Goal: Task Accomplishment & Management: Manage account settings

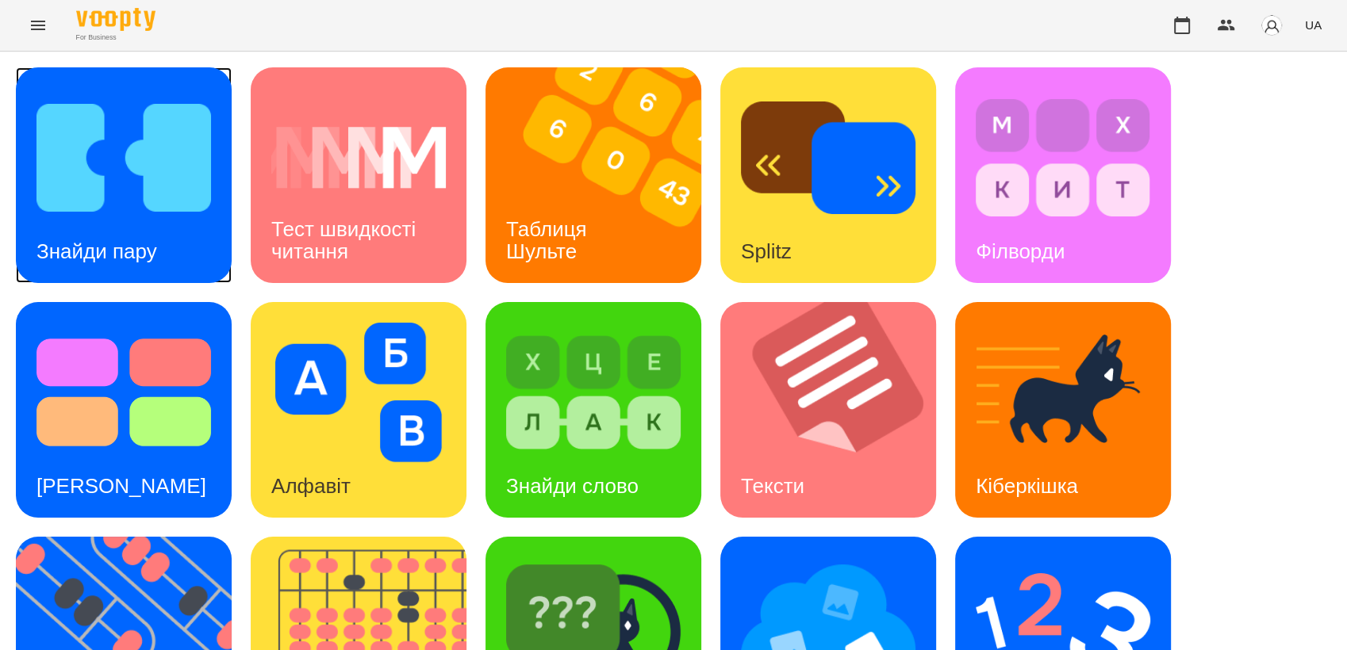
click at [179, 162] on img at bounding box center [123, 158] width 174 height 140
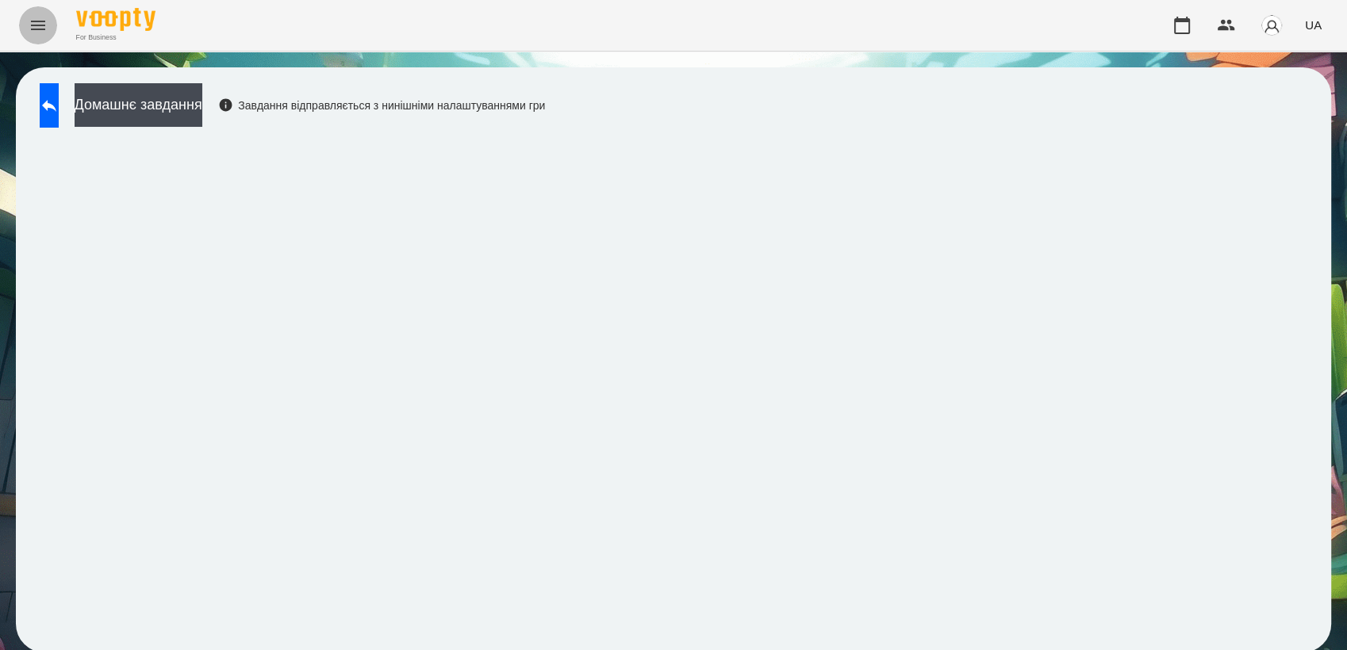
click at [52, 14] on button "Menu" at bounding box center [38, 25] width 38 height 38
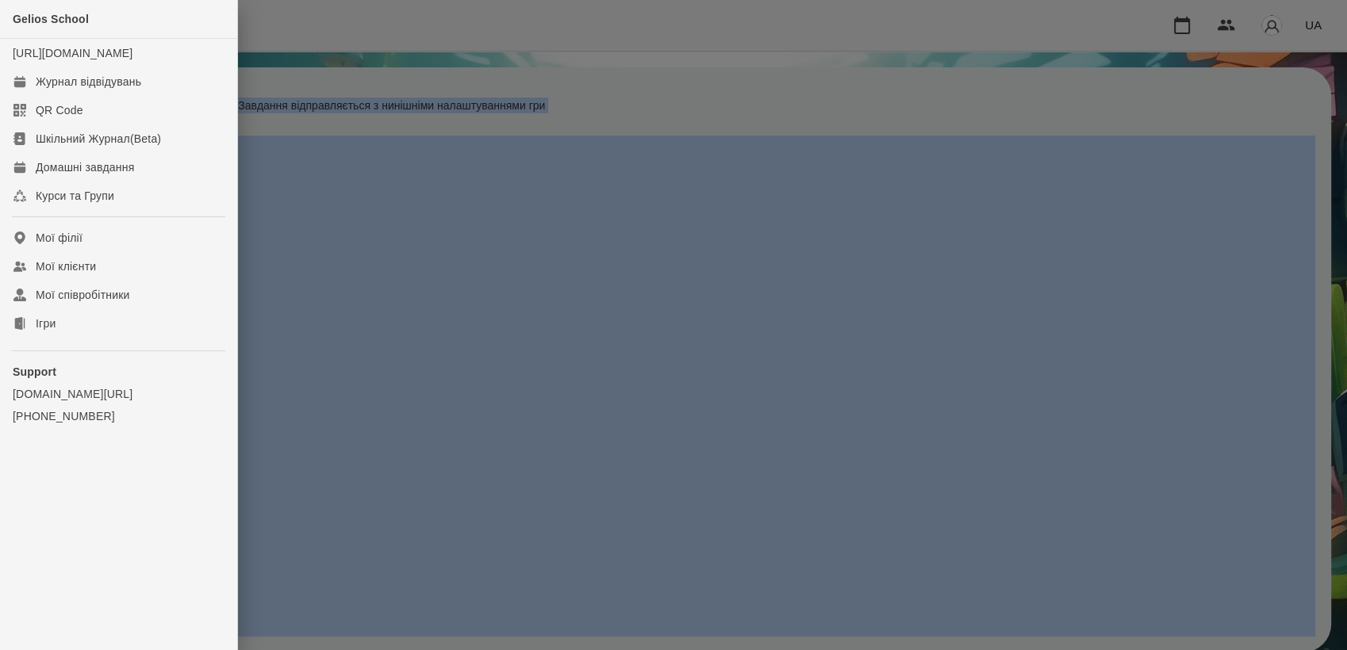
click at [52, 14] on div "Gelios School" at bounding box center [118, 19] width 237 height 39
click at [92, 90] on div "Журнал відвідувань" at bounding box center [88, 82] width 105 height 16
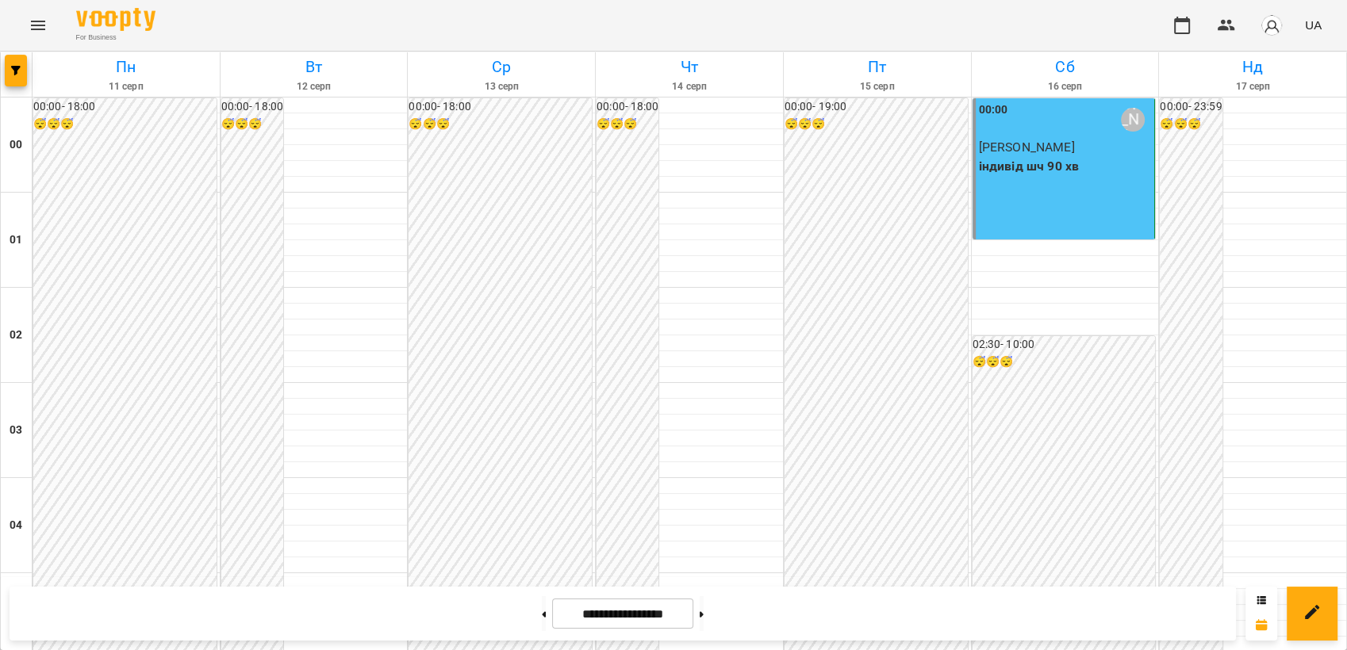
scroll to position [1507, 0]
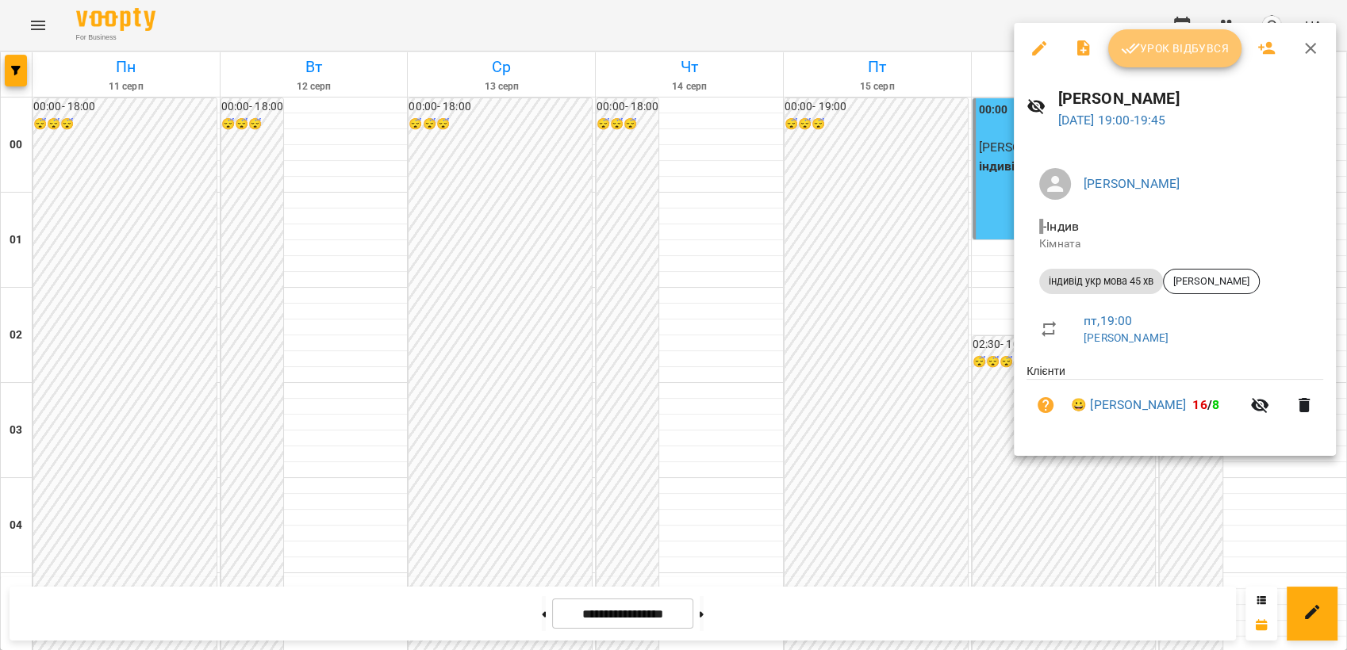
click at [1187, 56] on span "Урок відбувся" at bounding box center [1175, 48] width 108 height 19
